Goal: Information Seeking & Learning: Learn about a topic

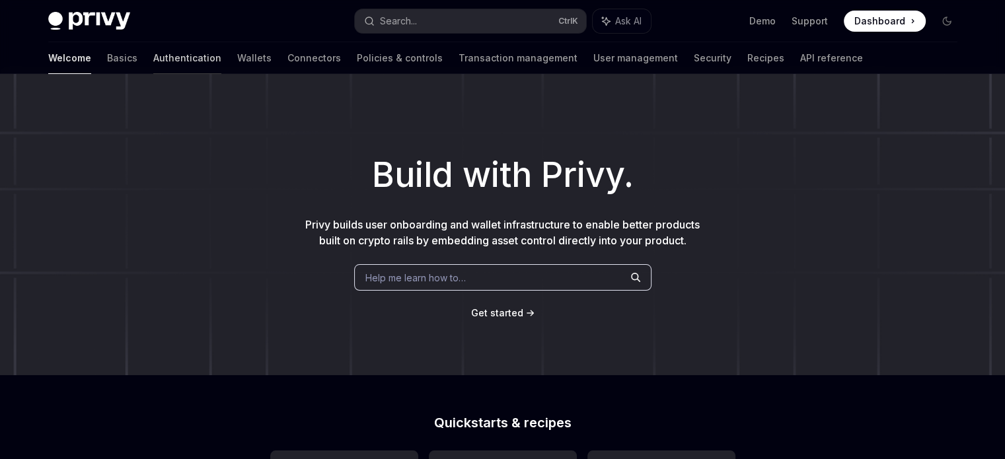
click at [153, 63] on link "Authentication" at bounding box center [187, 58] width 68 height 32
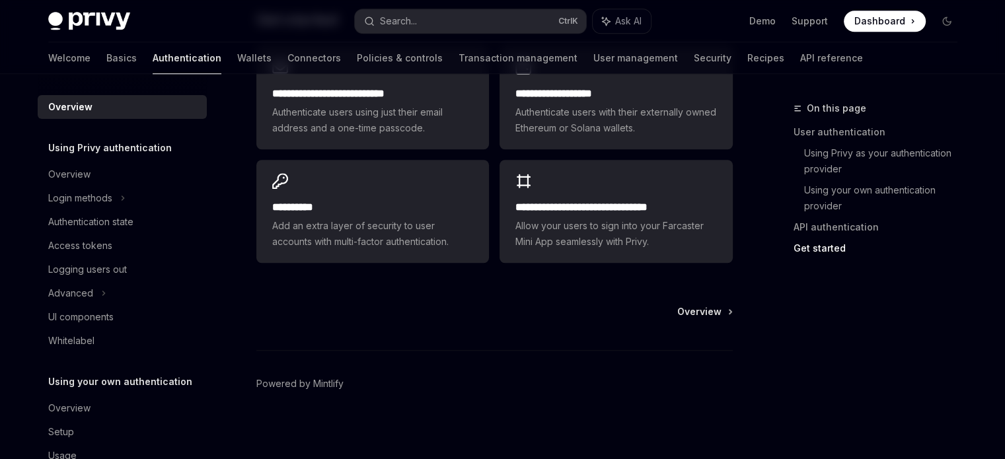
scroll to position [1198, 0]
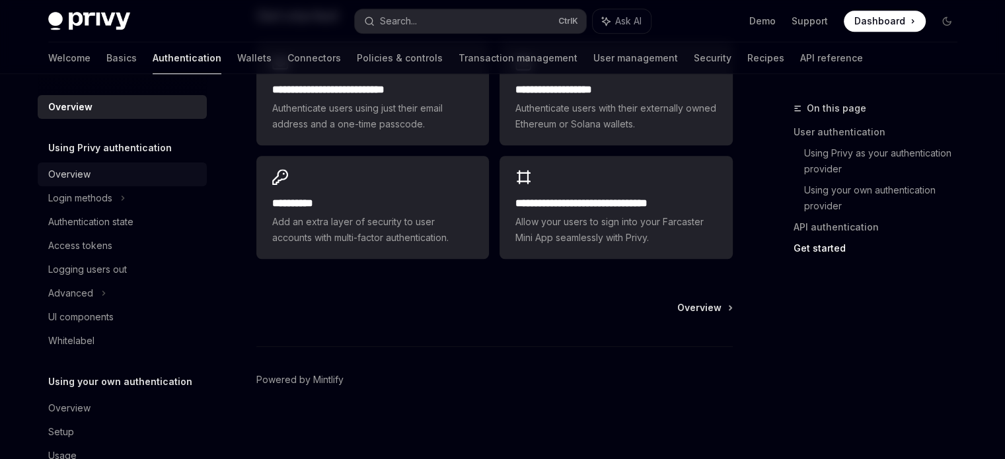
click at [75, 172] on div "Overview" at bounding box center [69, 174] width 42 height 16
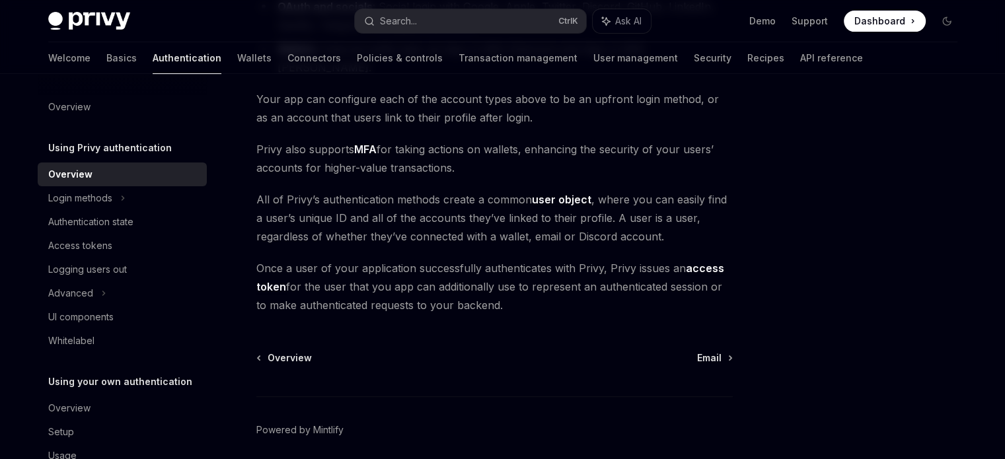
scroll to position [323, 0]
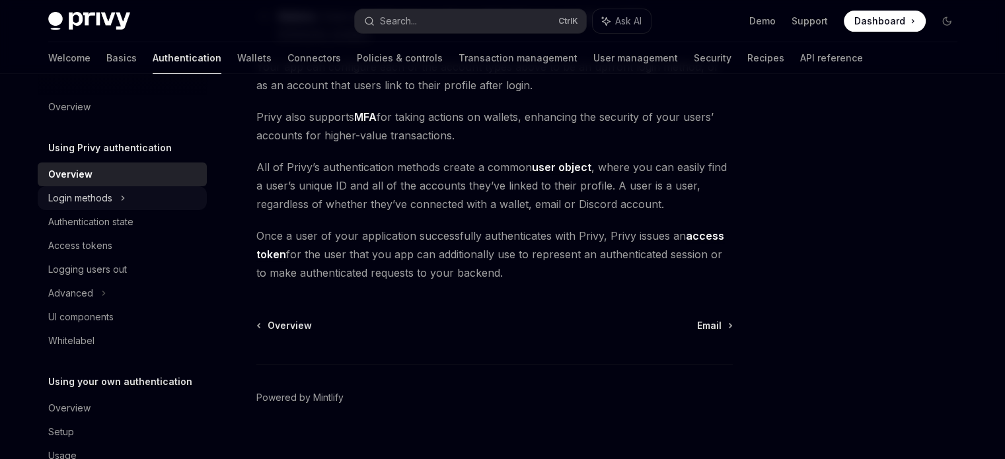
click at [115, 195] on div "Login methods" at bounding box center [122, 198] width 169 height 24
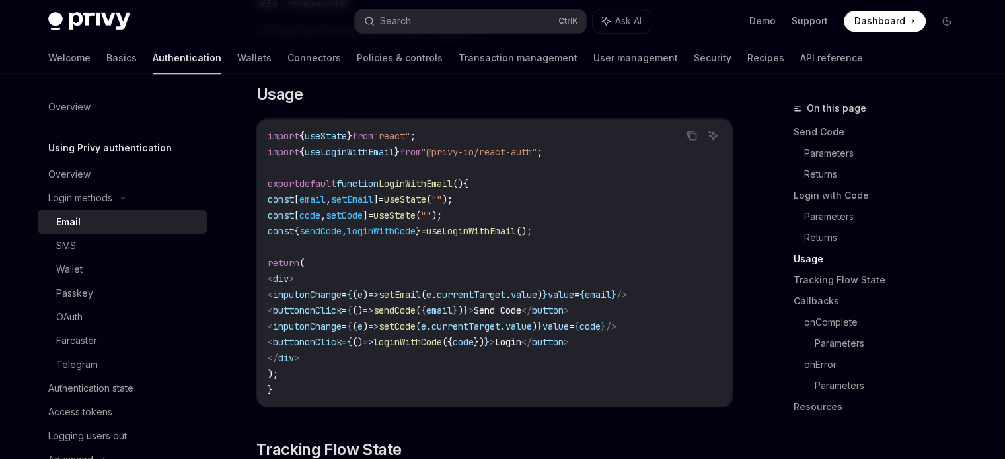
click at [474, 287] on code "import { useState } from "react" ; import { useLoginWithEmail } from "@privy-io…" at bounding box center [495, 263] width 454 height 270
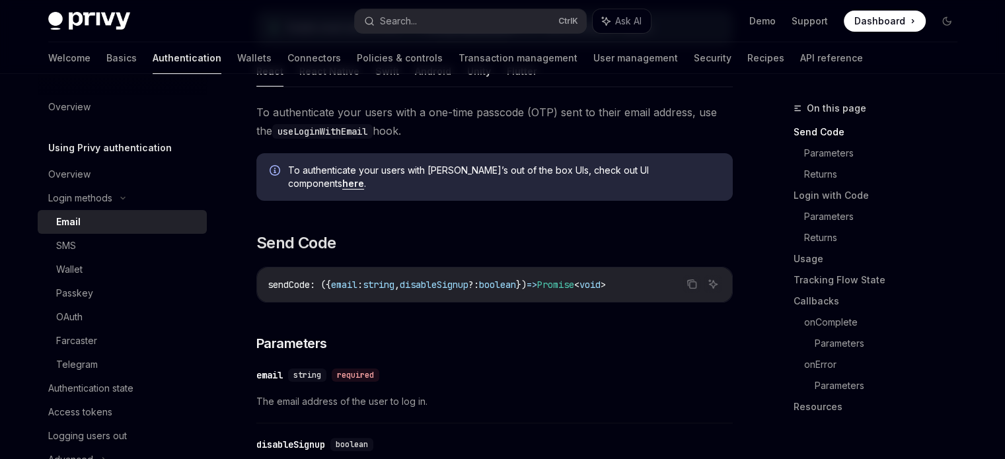
scroll to position [225, 0]
click at [62, 253] on div "SMS" at bounding box center [66, 246] width 20 height 16
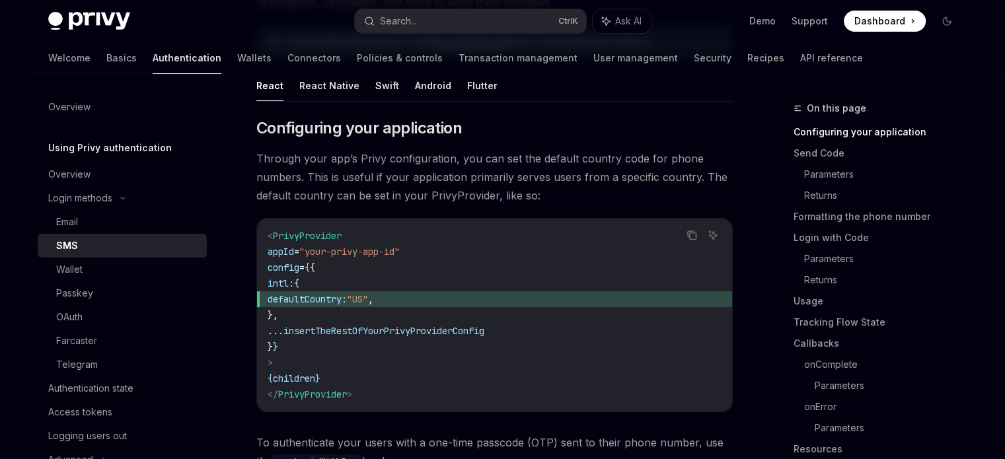
scroll to position [211, 0]
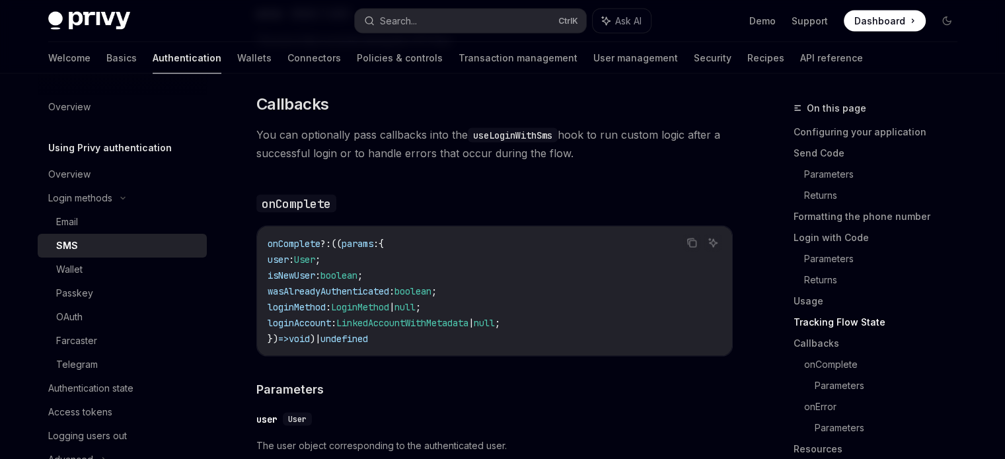
scroll to position [2531, 0]
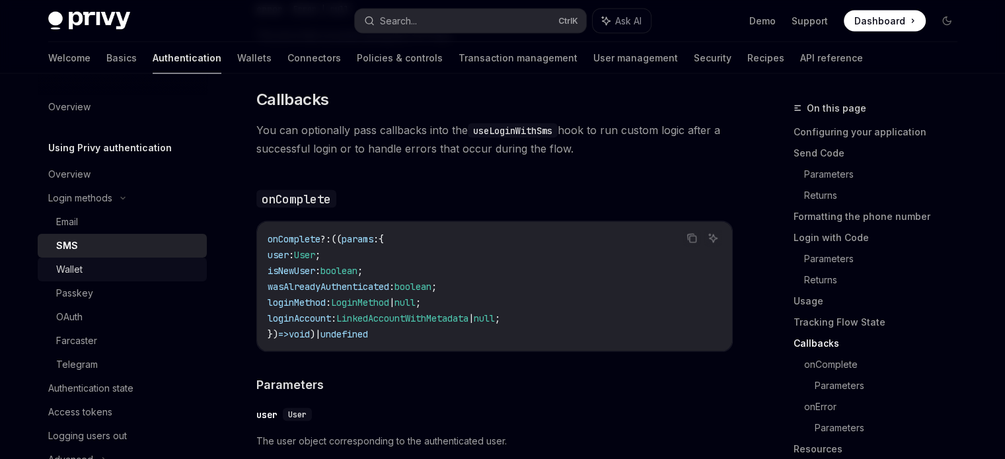
click at [56, 272] on div "Wallet" at bounding box center [69, 270] width 26 height 16
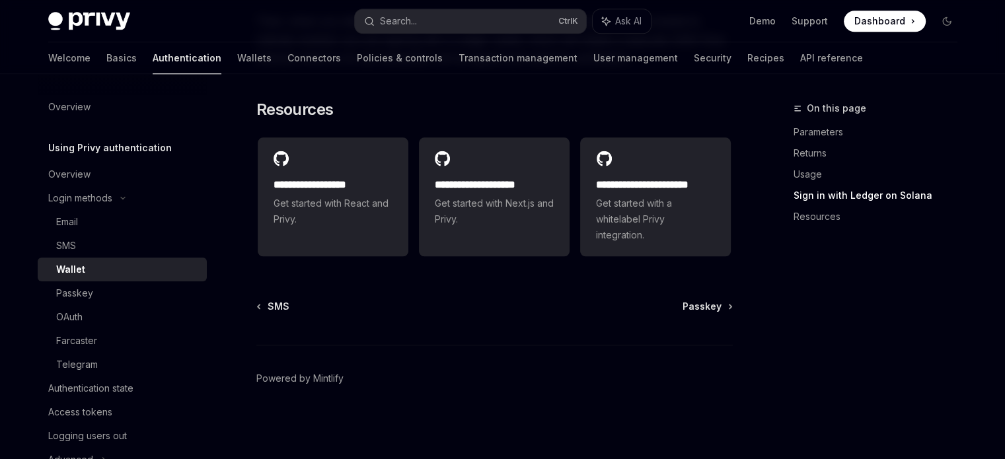
scroll to position [1505, 0]
click at [80, 291] on div "Passkey" at bounding box center [74, 293] width 37 height 16
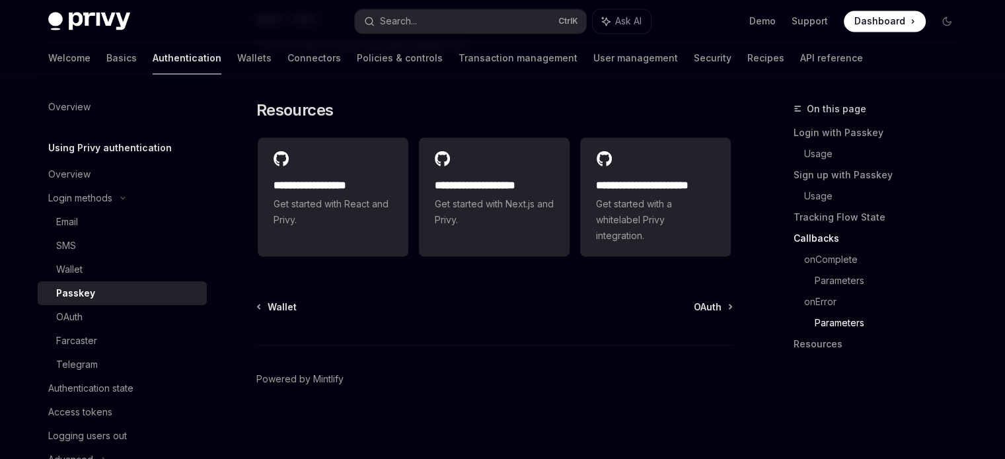
scroll to position [2409, 0]
click at [72, 319] on div "OAuth" at bounding box center [69, 317] width 26 height 16
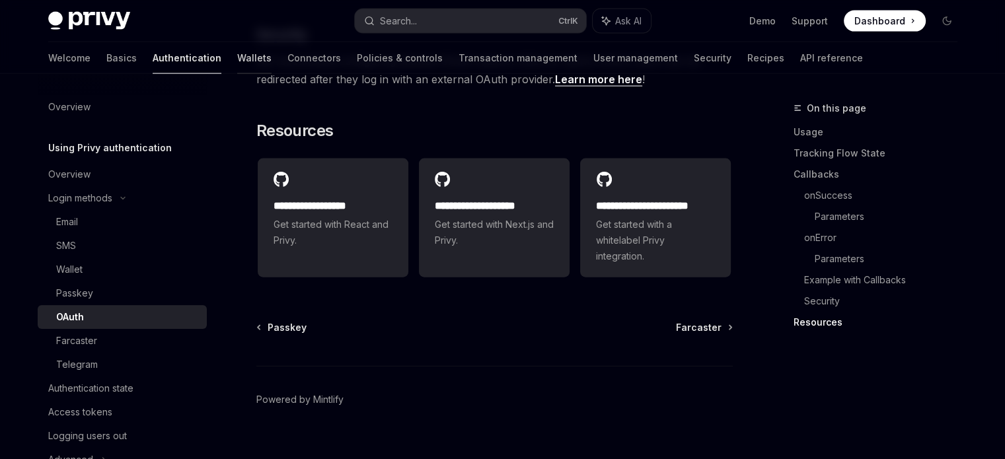
click at [237, 61] on link "Wallets" at bounding box center [254, 58] width 34 height 32
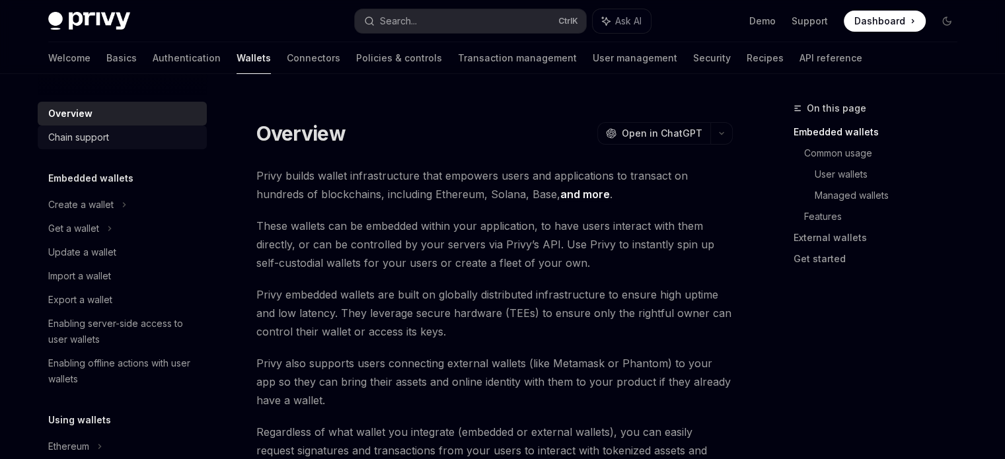
click at [74, 133] on div "Chain support" at bounding box center [78, 137] width 61 height 16
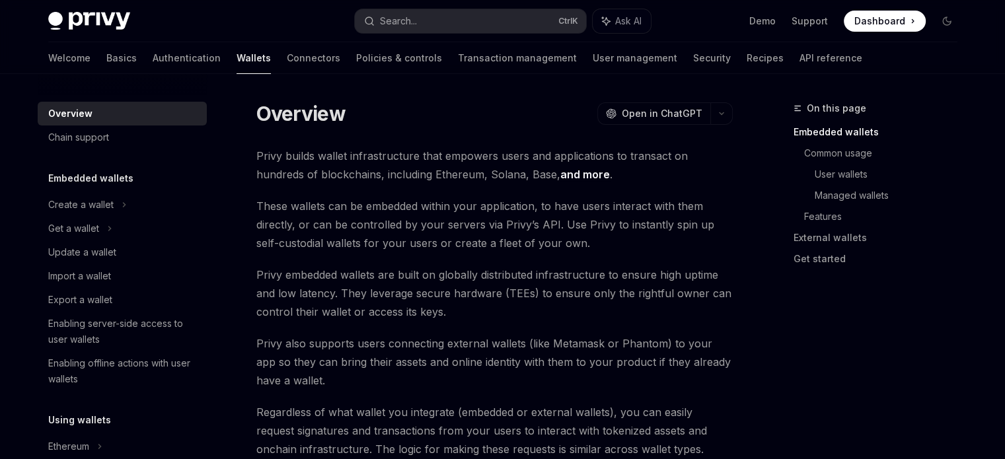
scroll to position [17, 0]
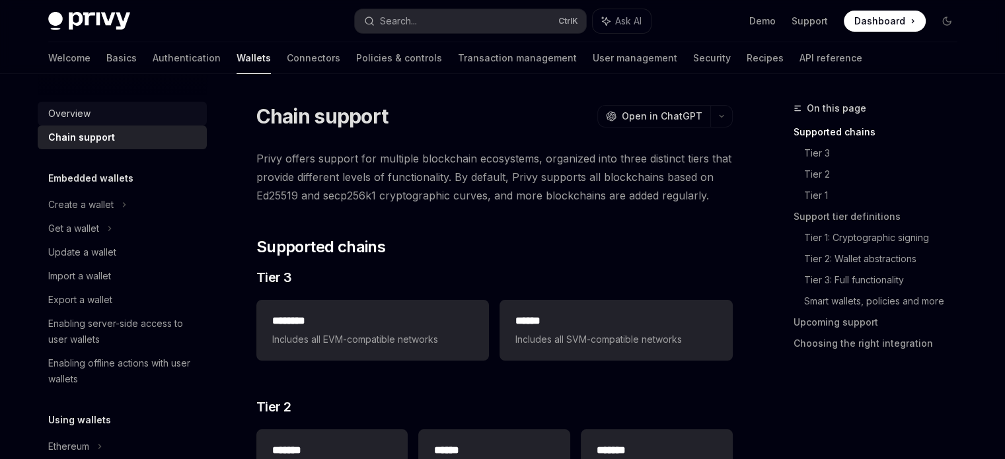
click at [122, 109] on div "Overview" at bounding box center [123, 114] width 151 height 16
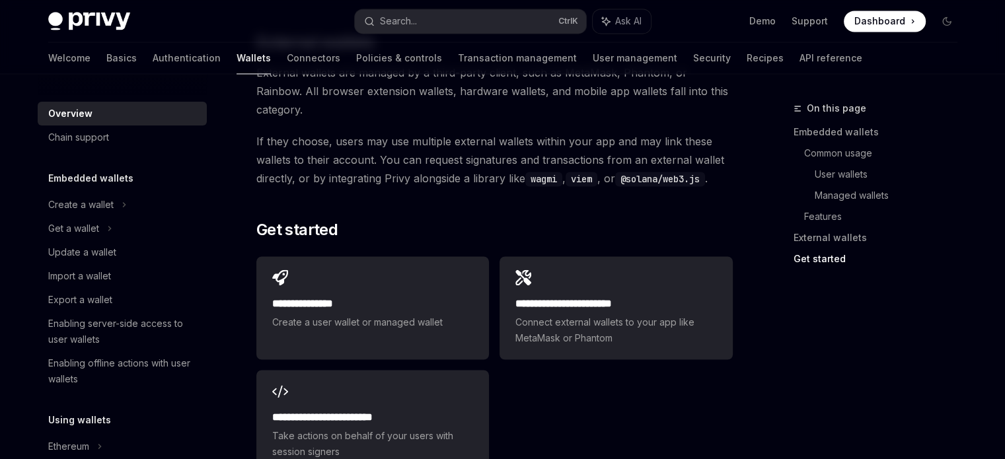
scroll to position [2029, 0]
click at [90, 177] on h5 "Embedded wallets" at bounding box center [90, 178] width 85 height 16
click at [87, 210] on div "Create a wallet" at bounding box center [80, 205] width 65 height 16
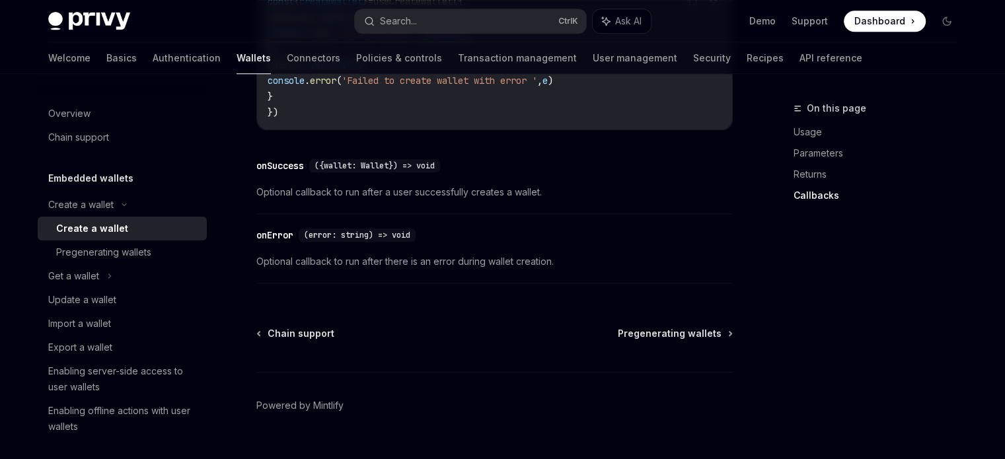
scroll to position [1118, 0]
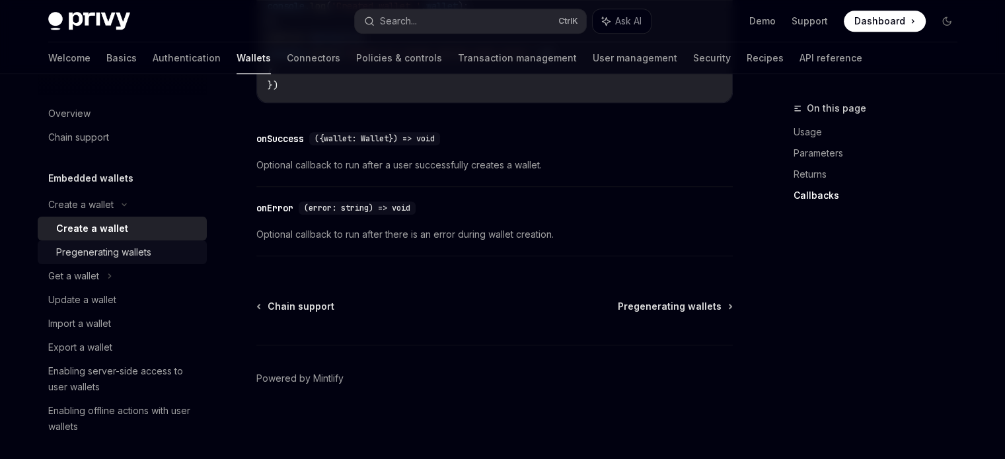
click at [52, 261] on link "Pregenerating wallets" at bounding box center [122, 252] width 169 height 24
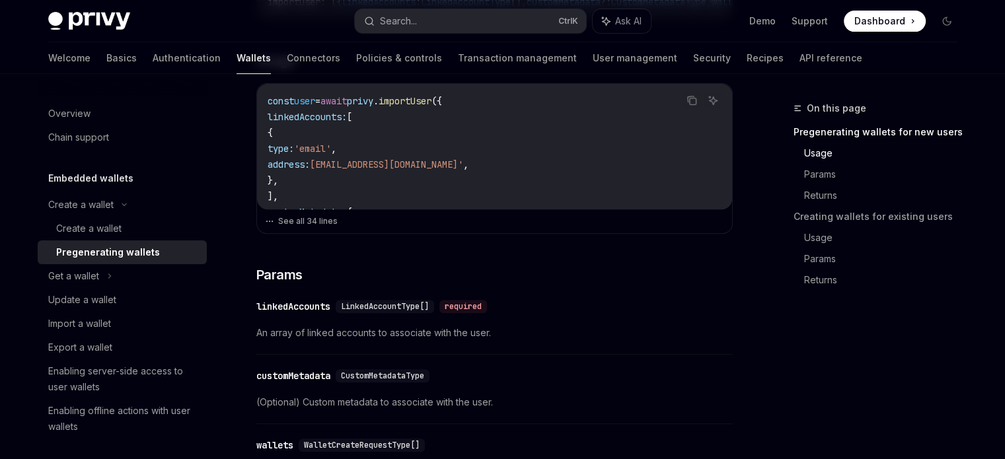
scroll to position [469, 0]
click at [306, 224] on button "See all 34 lines" at bounding box center [494, 220] width 459 height 18
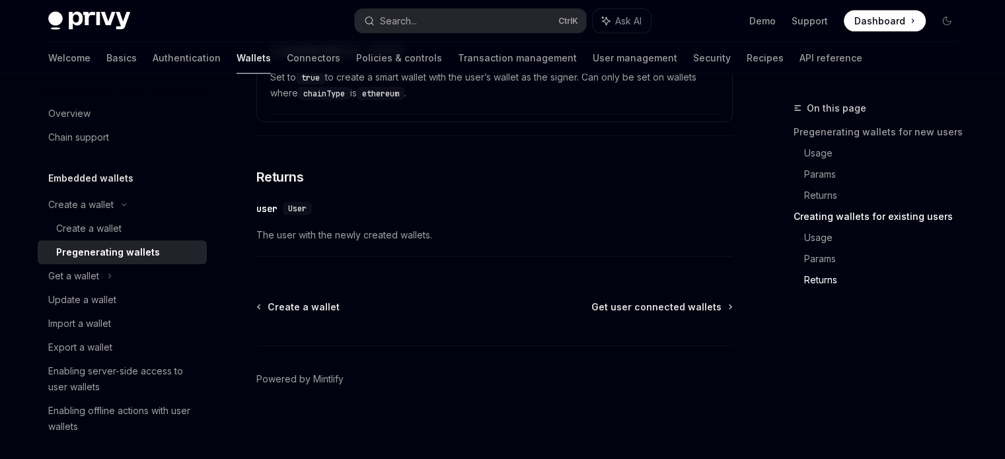
scroll to position [3023, 0]
click at [102, 271] on div "Get a wallet" at bounding box center [122, 276] width 169 height 24
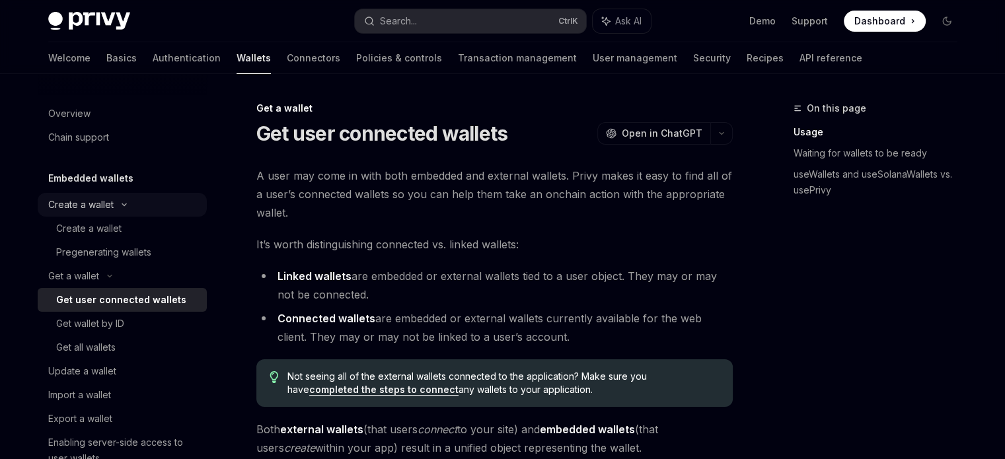
click at [75, 212] on div "Create a wallet" at bounding box center [80, 205] width 65 height 16
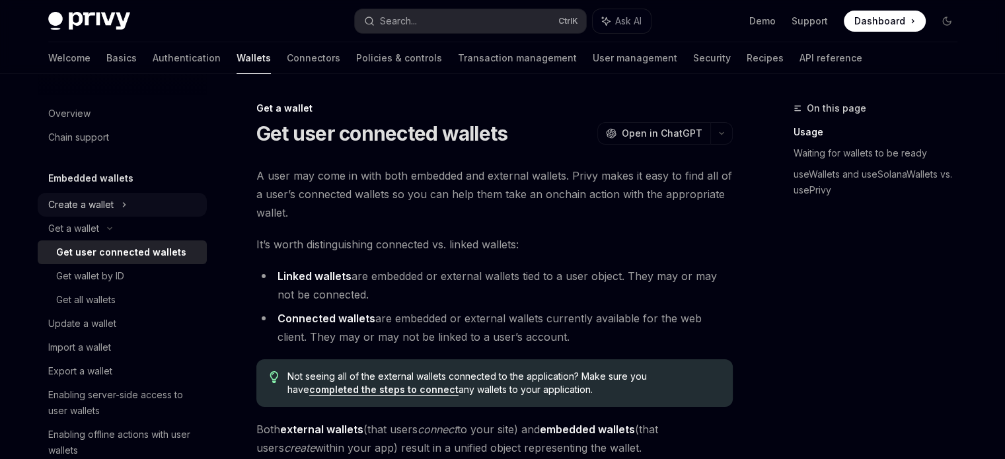
click at [75, 212] on div "Create a wallet" at bounding box center [80, 205] width 65 height 16
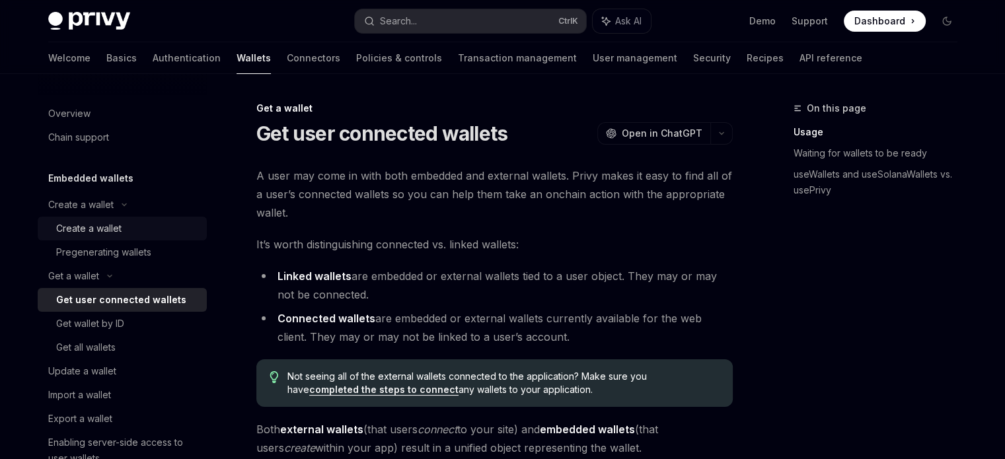
click at [83, 230] on div "Create a wallet" at bounding box center [88, 229] width 65 height 16
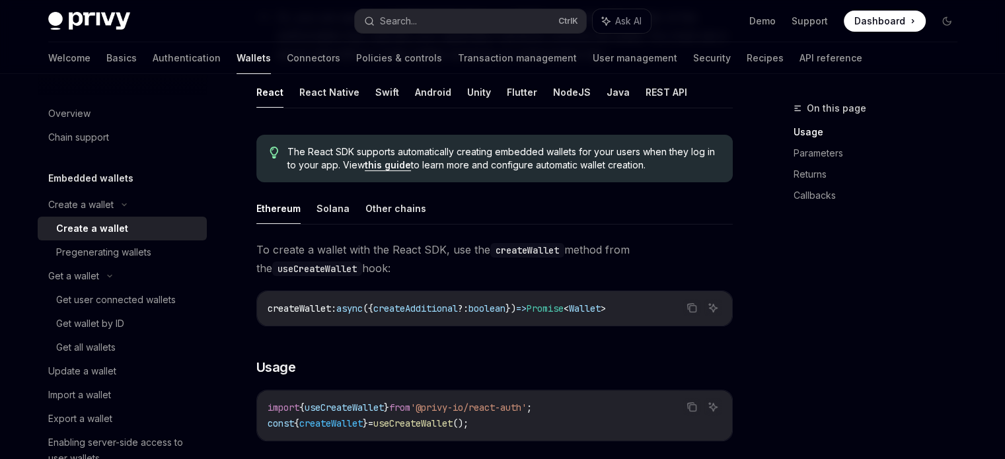
scroll to position [254, 0]
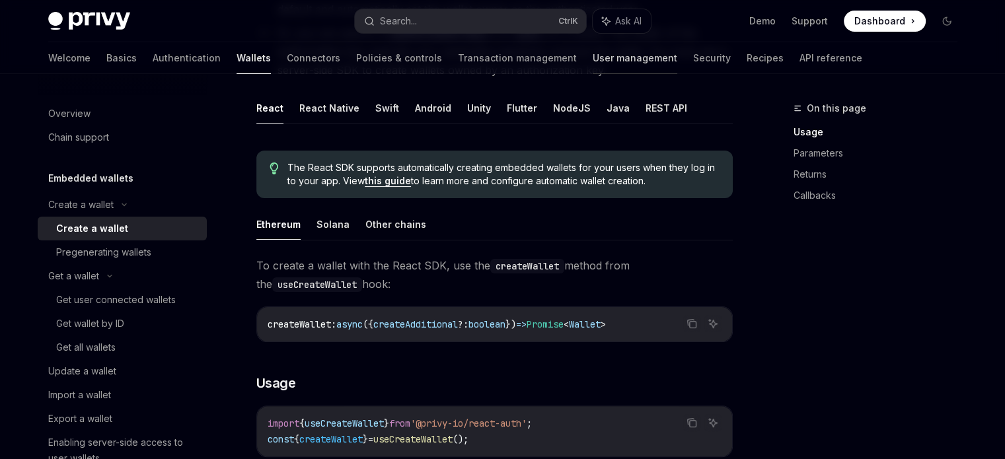
click at [593, 57] on link "User management" at bounding box center [635, 58] width 85 height 32
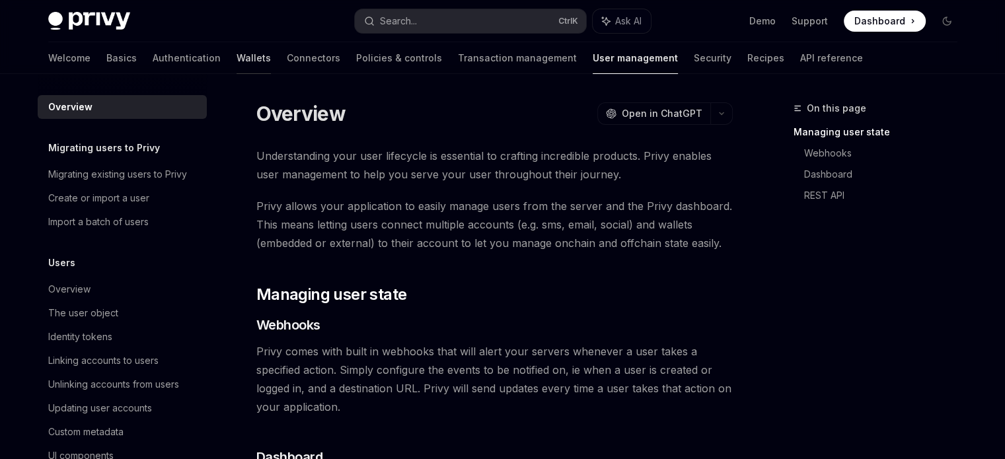
click at [236, 67] on link "Wallets" at bounding box center [253, 58] width 34 height 32
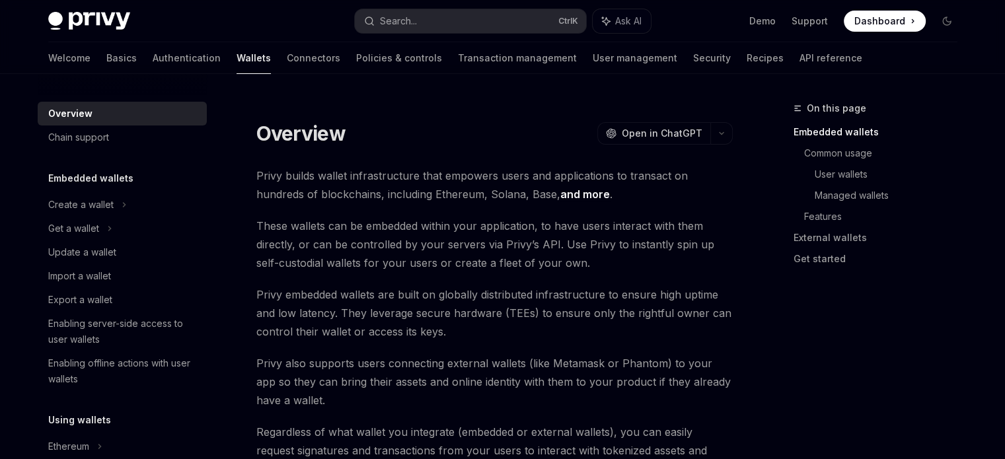
type textarea "*"
